Goal: Transaction & Acquisition: Purchase product/service

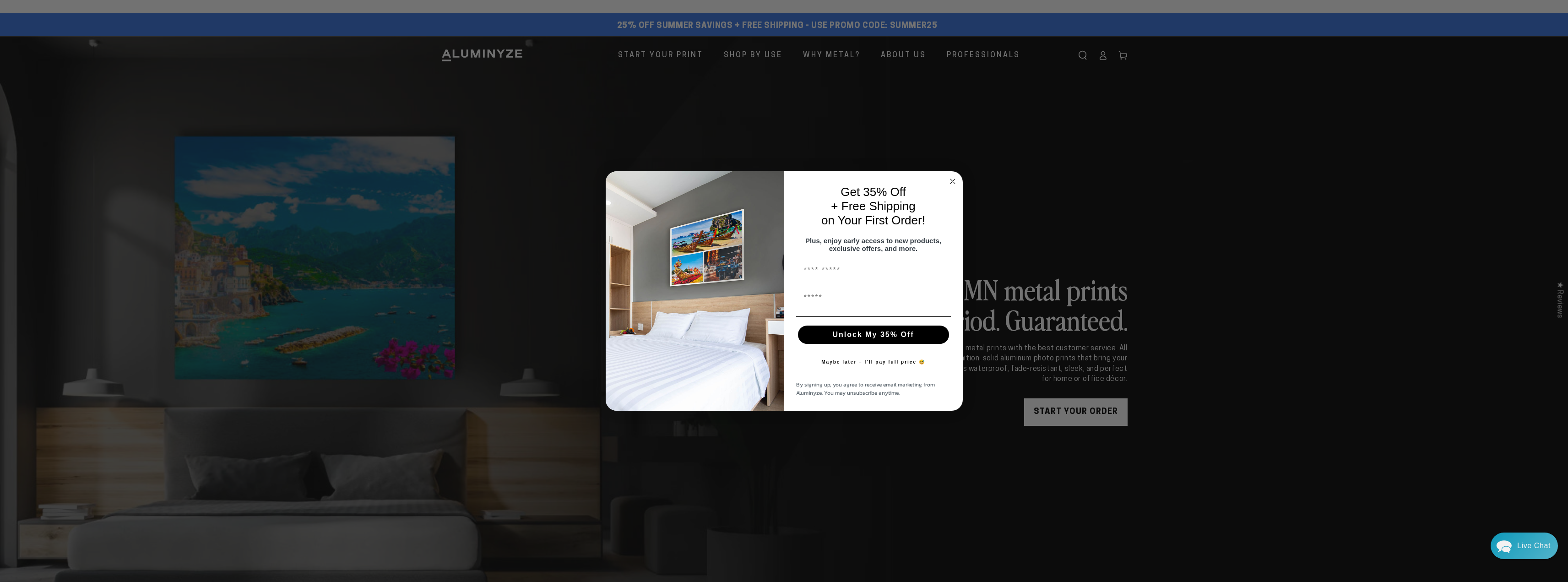
click at [954, 176] on circle "Close dialog" at bounding box center [952, 181] width 10 height 10
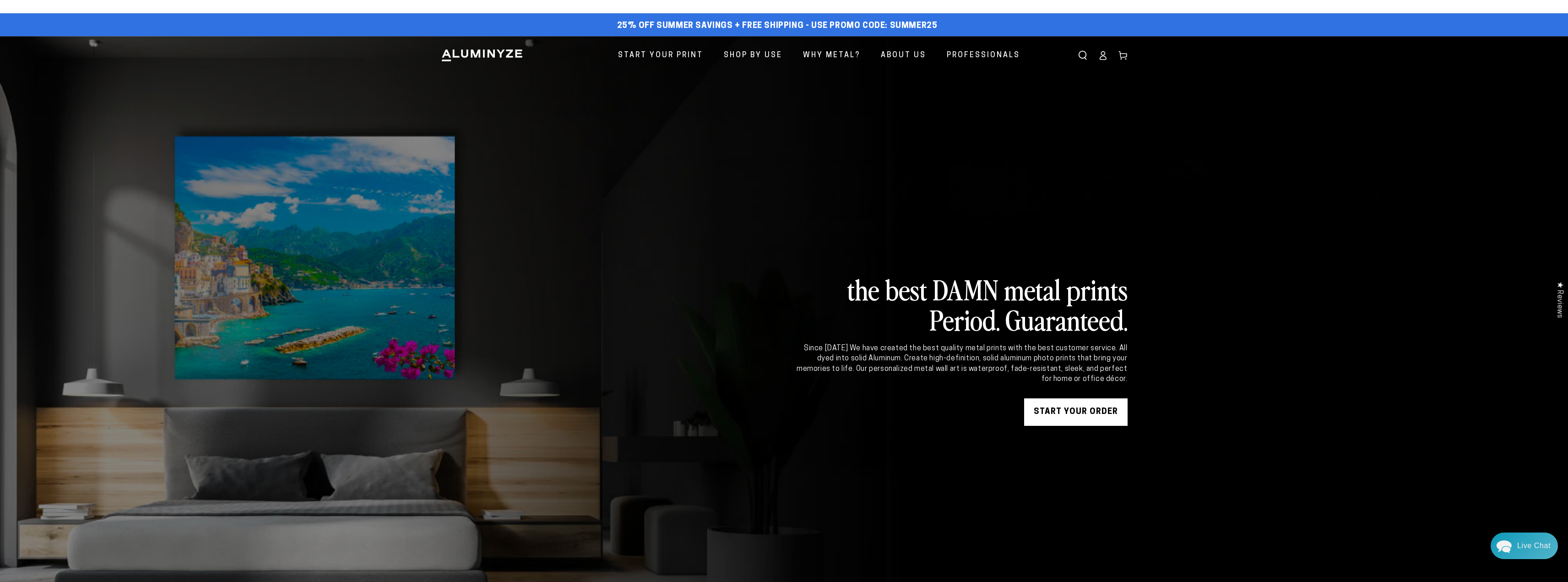
click at [1094, 409] on link "START YOUR Order" at bounding box center [1076, 412] width 103 height 27
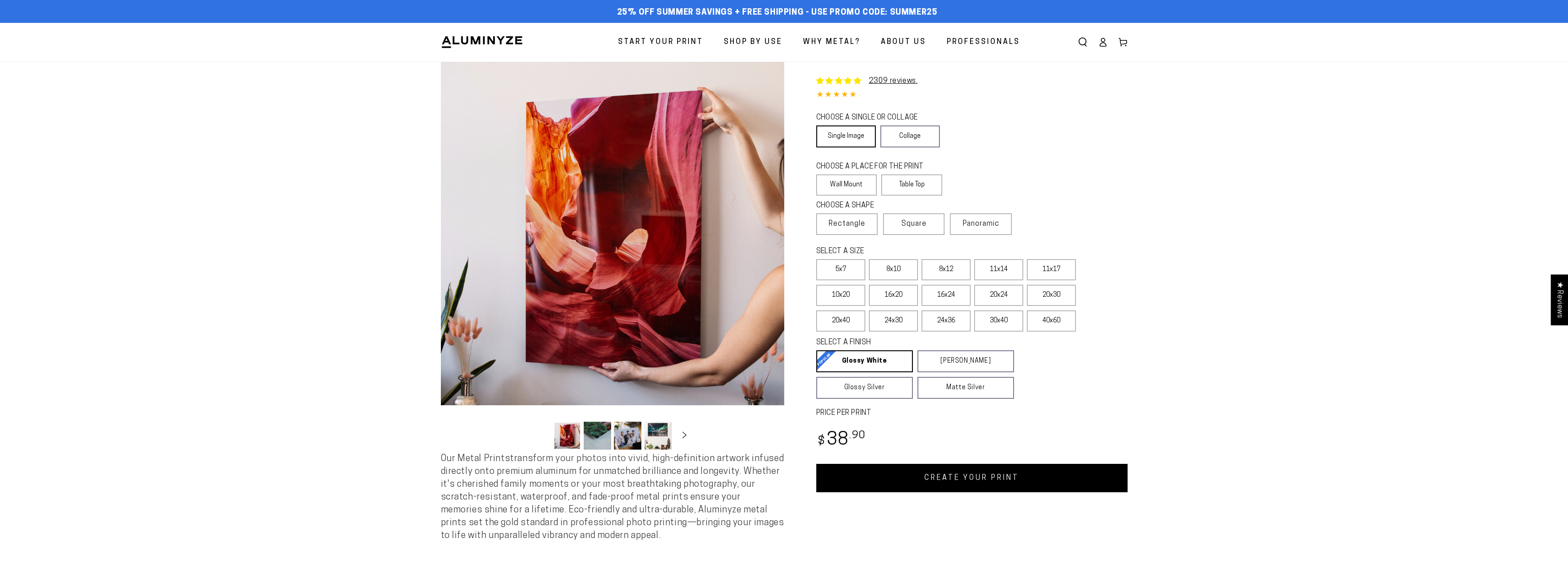
select select "**********"
click at [853, 129] on link "Single Image" at bounding box center [846, 136] width 60 height 22
click at [853, 180] on label "Wall Mount" at bounding box center [847, 185] width 61 height 21
click at [1009, 275] on label "11x14" at bounding box center [999, 270] width 49 height 21
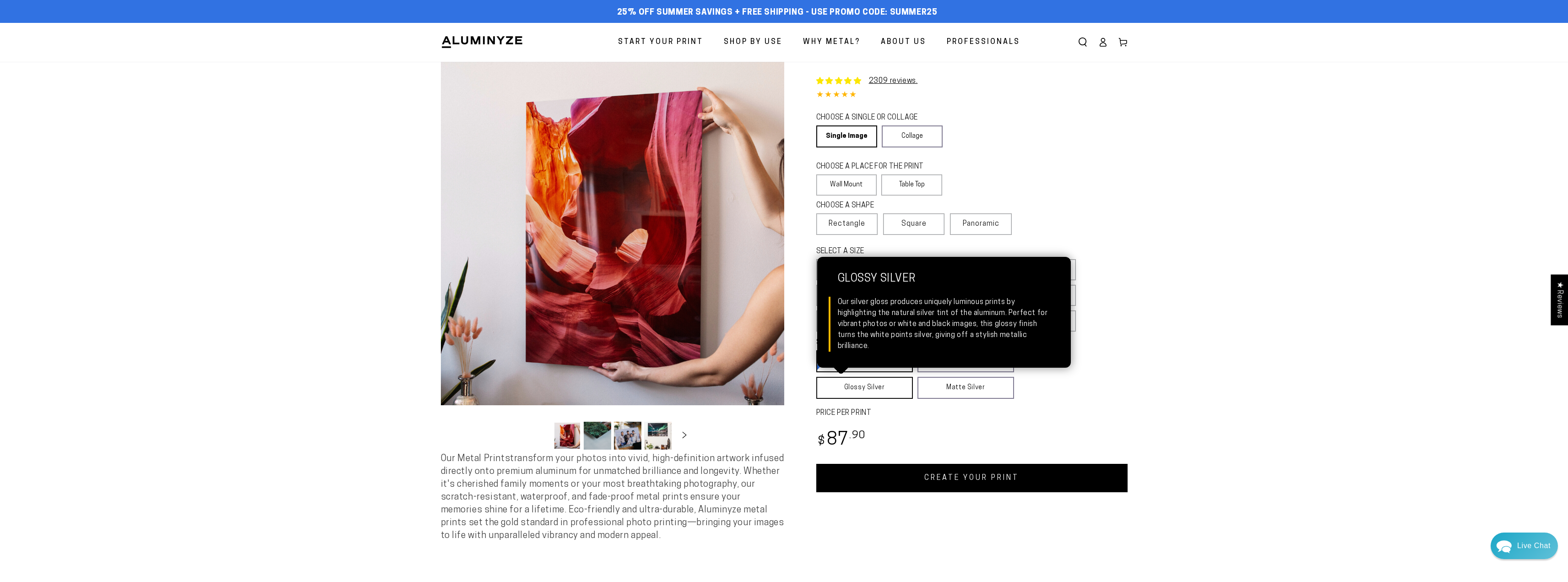
click at [883, 383] on link "Glossy Silver Glossy Silver Our silver gloss produces uniquely luminous prints …" at bounding box center [864, 388] width 97 height 22
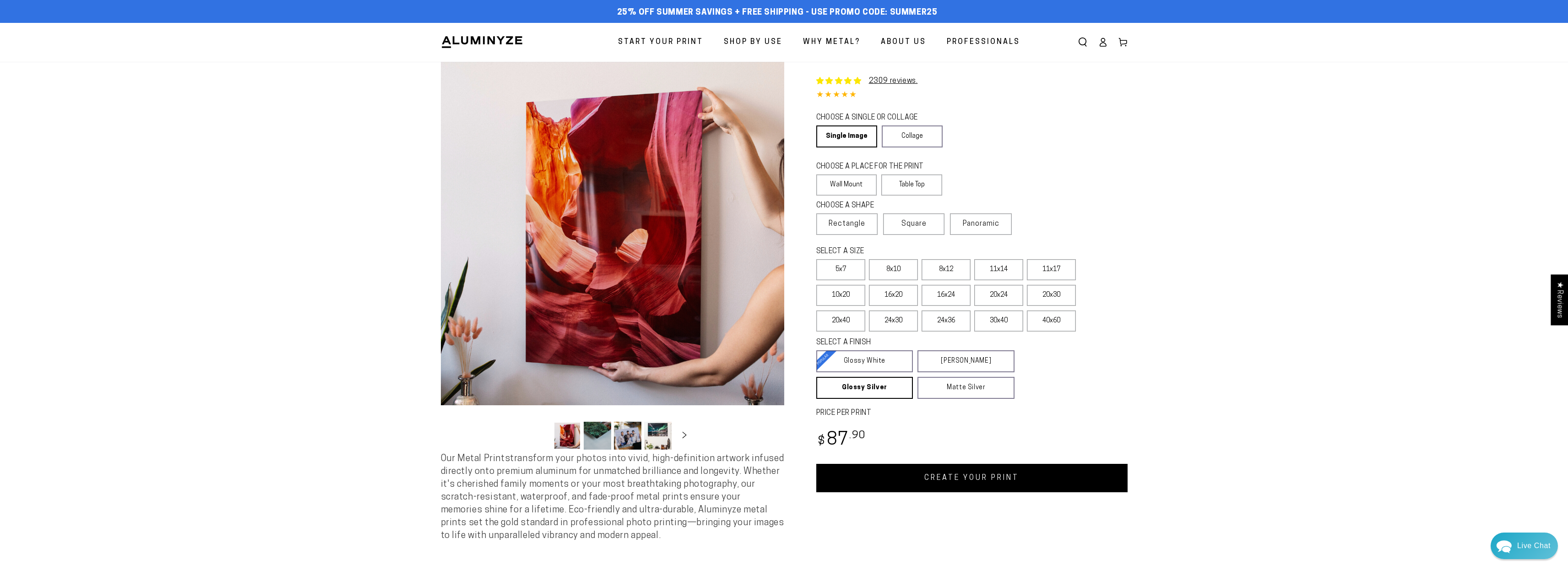
click at [1015, 475] on link "CREATE YOUR PRINT" at bounding box center [971, 478] width 311 height 29
